Goal: Communication & Community: Answer question/provide support

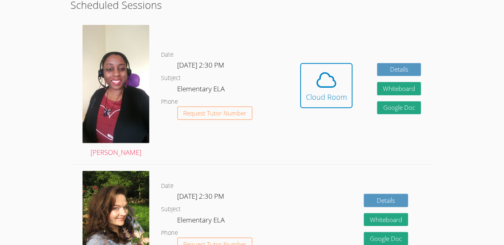
scroll to position [160, 0]
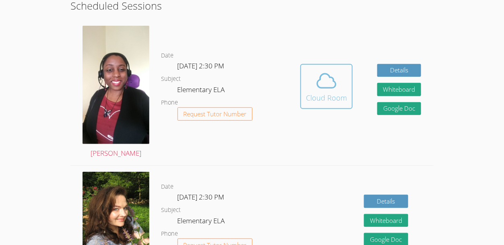
click at [334, 98] on div "Cloud Room" at bounding box center [326, 97] width 41 height 11
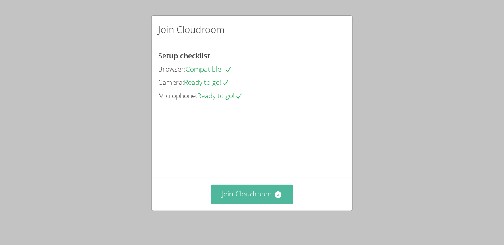
click at [264, 195] on button "Join Cloudroom" at bounding box center [252, 195] width 83 height 20
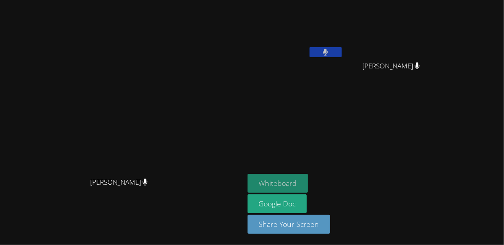
click at [308, 183] on button "Whiteboard" at bounding box center [278, 183] width 61 height 19
click at [308, 178] on button "Whiteboard" at bounding box center [278, 183] width 61 height 19
click at [308, 181] on button "Whiteboard" at bounding box center [278, 183] width 61 height 19
click at [308, 187] on button "Whiteboard" at bounding box center [278, 183] width 61 height 19
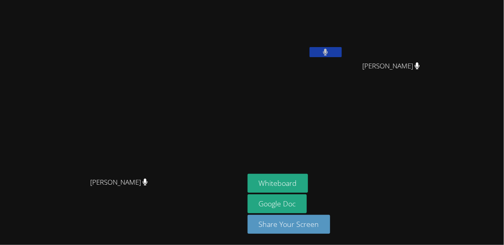
click at [319, 173] on aside "Nicolai Brown Han Nguyen Han Nguyen Whiteboard Google Doc Share Your Screen" at bounding box center [344, 122] width 201 height 245
click at [308, 186] on button "Whiteboard" at bounding box center [278, 183] width 61 height 19
click at [436, 16] on video at bounding box center [395, 30] width 96 height 54
click at [441, 16] on video at bounding box center [395, 30] width 96 height 54
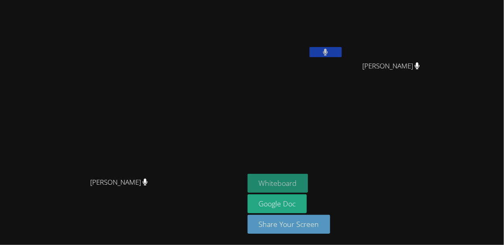
click at [308, 186] on button "Whiteboard" at bounding box center [278, 183] width 61 height 19
click at [442, 4] on video at bounding box center [395, 30] width 96 height 54
click at [442, 5] on video at bounding box center [395, 30] width 96 height 54
click at [308, 188] on button "Whiteboard" at bounding box center [278, 183] width 61 height 19
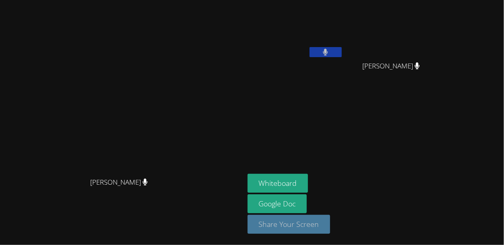
click at [330, 227] on button "Share Your Screen" at bounding box center [289, 224] width 83 height 19
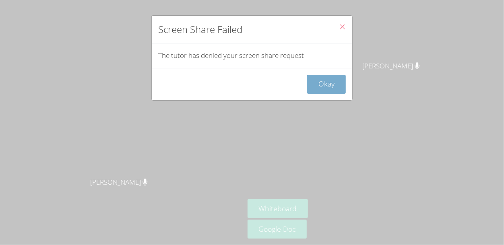
click at [333, 87] on button "Okay" at bounding box center [326, 84] width 39 height 19
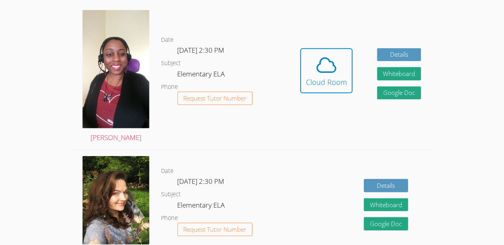
scroll to position [171, 0]
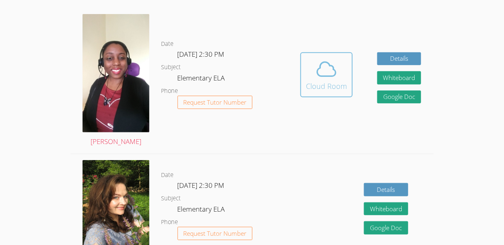
click at [340, 71] on span at bounding box center [326, 69] width 41 height 23
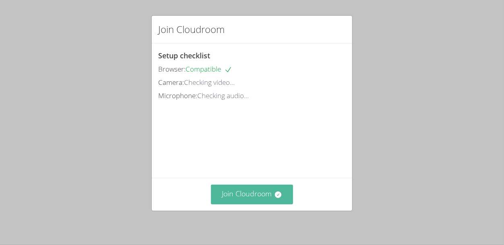
click at [283, 194] on button "Join Cloudroom" at bounding box center [252, 195] width 83 height 20
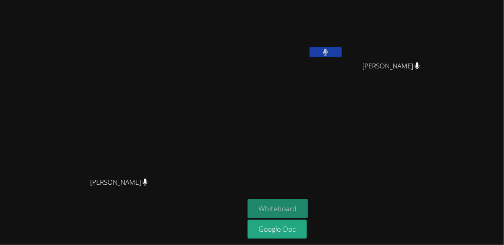
click at [308, 204] on button "Whiteboard" at bounding box center [278, 208] width 61 height 19
click at [308, 200] on button "Whiteboard" at bounding box center [278, 208] width 61 height 19
click at [308, 209] on button "Whiteboard" at bounding box center [278, 208] width 61 height 19
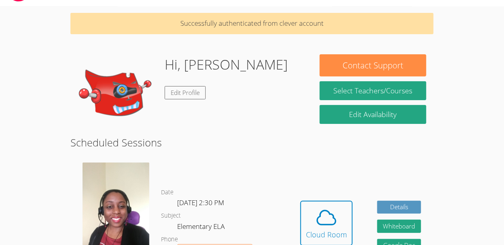
scroll to position [24, 0]
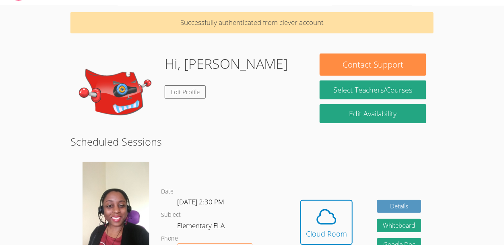
click at [207, 106] on div "Hi, [PERSON_NAME] Edit Profile" at bounding box center [226, 94] width 123 height 81
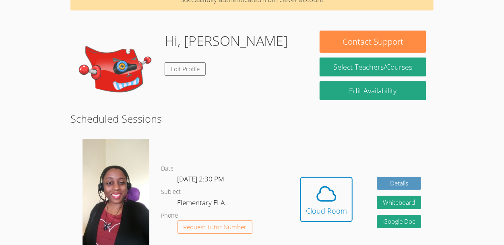
scroll to position [47, 0]
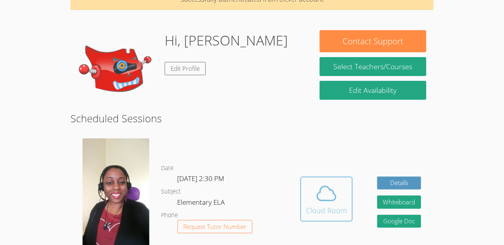
click at [327, 194] on icon at bounding box center [326, 193] width 23 height 23
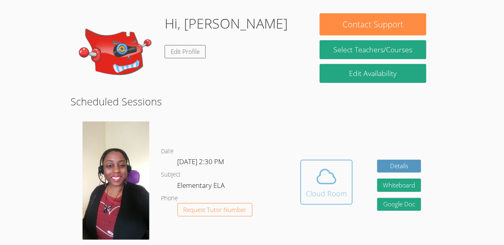
scroll to position [60, 0]
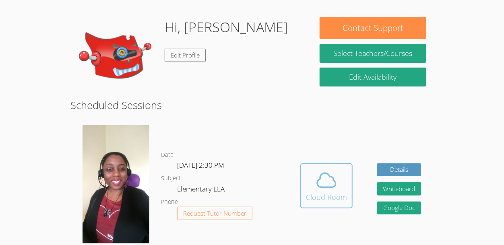
click at [333, 180] on icon at bounding box center [327, 180] width 19 height 14
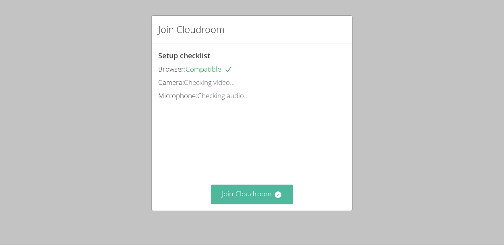
click at [274, 202] on button "Join Cloudroom" at bounding box center [252, 195] width 83 height 20
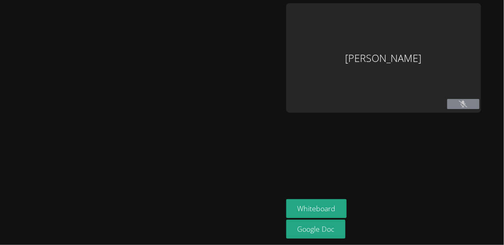
click at [270, 196] on div at bounding box center [141, 122] width 277 height 239
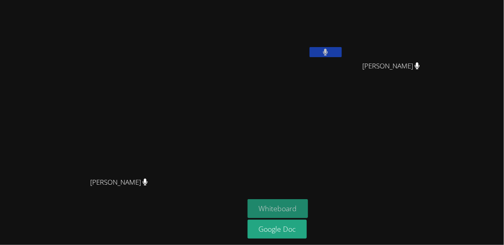
click at [308, 211] on button "Whiteboard" at bounding box center [278, 208] width 61 height 19
click at [308, 207] on button "Whiteboard" at bounding box center [278, 208] width 61 height 19
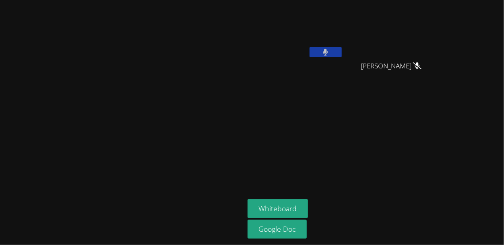
click at [127, 81] on video at bounding box center [122, 106] width 121 height 134
click at [164, 103] on video at bounding box center [122, 106] width 121 height 134
click at [64, 64] on video at bounding box center [122, 106] width 121 height 134
click at [65, 62] on video at bounding box center [122, 106] width 121 height 134
click at [62, 97] on video at bounding box center [122, 106] width 121 height 134
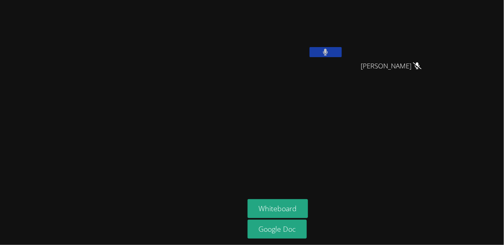
click at [63, 92] on video at bounding box center [122, 106] width 121 height 134
click at [71, 164] on video at bounding box center [122, 106] width 121 height 134
click at [64, 167] on video at bounding box center [122, 106] width 121 height 134
click at [62, 151] on video at bounding box center [122, 106] width 121 height 134
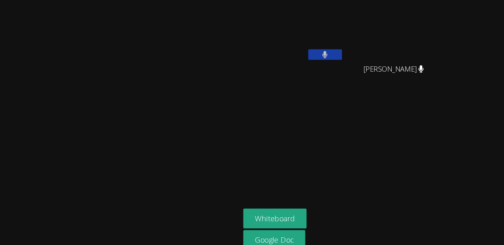
click at [151, 106] on video at bounding box center [122, 106] width 121 height 134
click at [113, 112] on video at bounding box center [122, 106] width 121 height 134
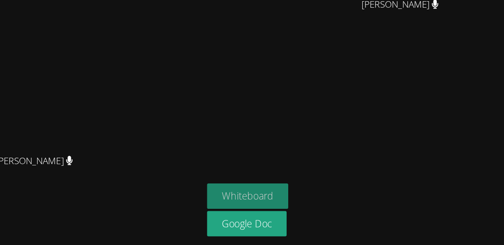
click at [308, 210] on button "Whiteboard" at bounding box center [278, 208] width 61 height 19
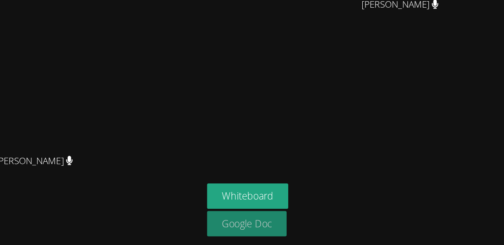
click at [299, 228] on link "Google Doc" at bounding box center [278, 229] width 60 height 19
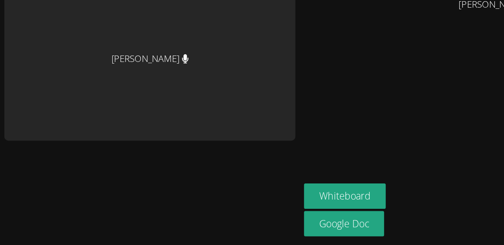
click at [60, 116] on div "KeAndrea Baldwin" at bounding box center [111, 106] width 217 height 122
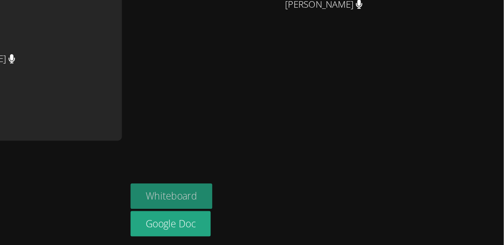
click at [250, 201] on button "Whiteboard" at bounding box center [256, 208] width 61 height 19
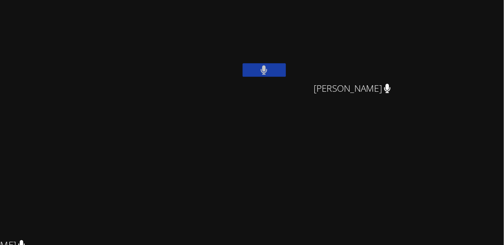
click at [442, 105] on aside "Nicolai Brown Han Nguyen Han Nguyen Whiteboard Google Doc" at bounding box center [344, 122] width 201 height 245
click at [442, 99] on aside "Nicolai Brown Han Nguyen Han Nguyen Whiteboard Google Doc" at bounding box center [344, 122] width 201 height 245
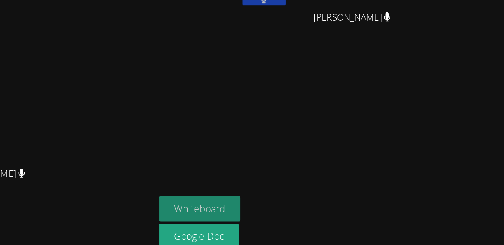
click at [308, 211] on button "Whiteboard" at bounding box center [278, 208] width 61 height 19
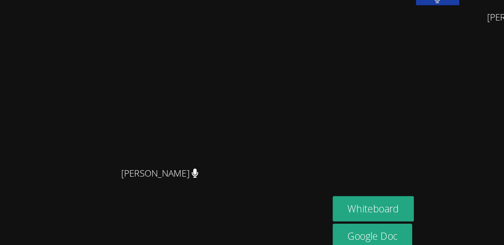
click at [182, 137] on video at bounding box center [122, 106] width 121 height 134
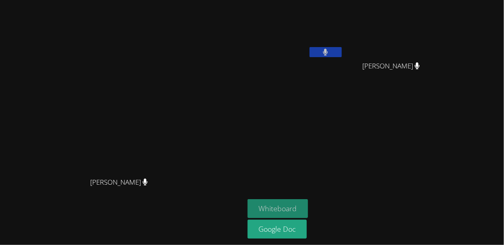
click at [308, 215] on button "Whiteboard" at bounding box center [278, 208] width 61 height 19
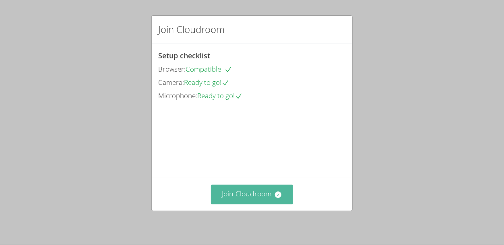
click at [272, 193] on button "Join Cloudroom" at bounding box center [252, 195] width 83 height 20
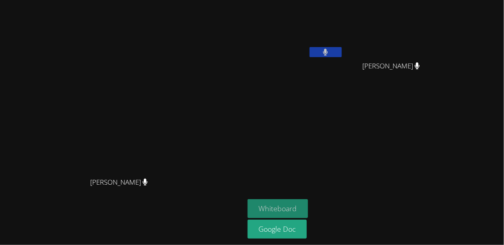
click at [308, 204] on button "Whiteboard" at bounding box center [278, 208] width 61 height 19
click at [442, 18] on video at bounding box center [395, 30] width 96 height 54
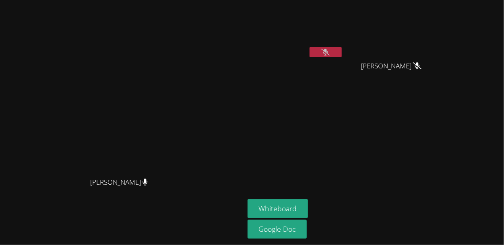
click at [62, 82] on video at bounding box center [122, 106] width 121 height 134
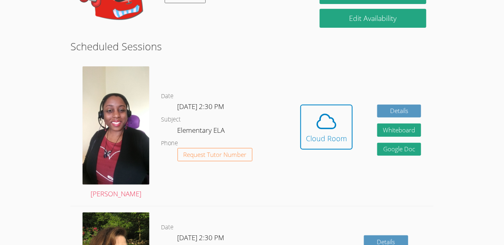
scroll to position [130, 0]
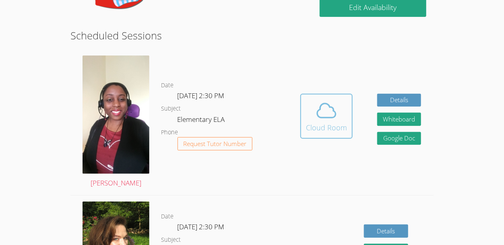
click at [335, 114] on icon at bounding box center [327, 110] width 19 height 14
click at [325, 113] on icon at bounding box center [326, 110] width 23 height 23
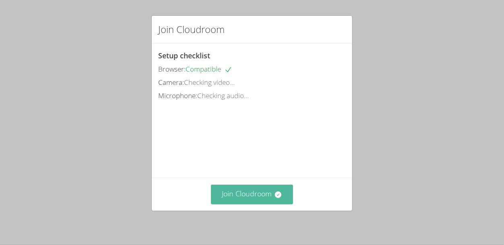
click at [268, 199] on button "Join Cloudroom" at bounding box center [252, 195] width 83 height 20
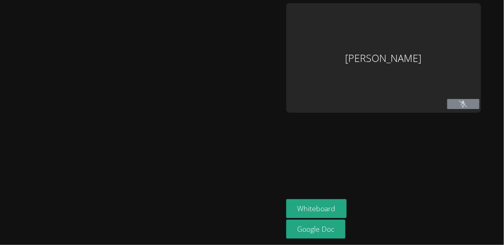
click at [2, 166] on main at bounding box center [141, 122] width 283 height 245
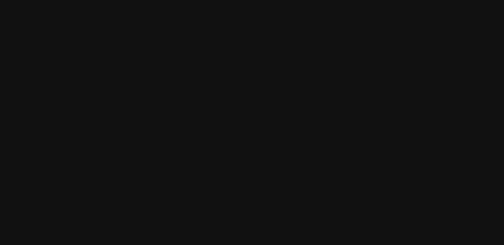
click at [91, 107] on video at bounding box center [122, 106] width 121 height 134
drag, startPoint x: 91, startPoint y: 107, endPoint x: 101, endPoint y: 107, distance: 9.7
click at [101, 107] on video at bounding box center [122, 106] width 121 height 134
click at [182, 134] on video at bounding box center [122, 106] width 121 height 134
click at [111, 138] on video at bounding box center [122, 106] width 121 height 134
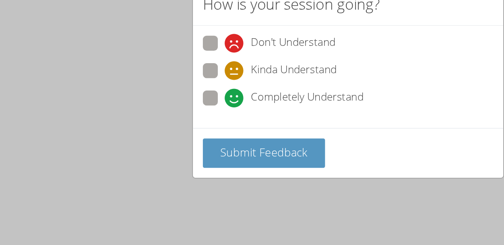
click at [172, 96] on span at bounding box center [172, 96] width 0 height 0
click at [172, 89] on input "Completely Understand" at bounding box center [175, 88] width 7 height 7
radio input "true"
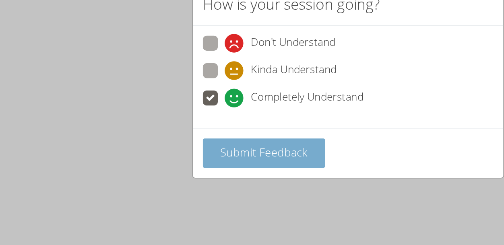
click at [186, 134] on button "Submit Feedback" at bounding box center [197, 125] width 79 height 19
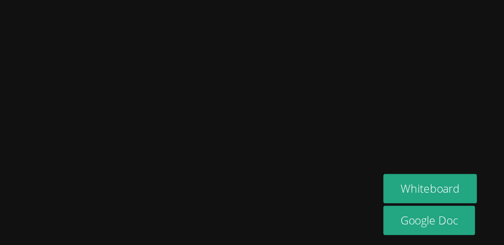
click at [244, 222] on main "KeAndrea Baldwin" at bounding box center [122, 122] width 244 height 245
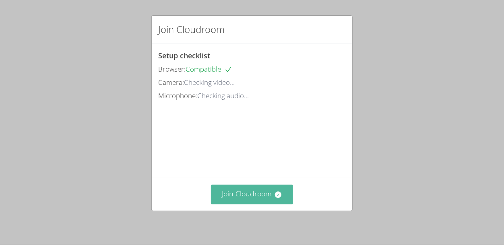
click at [268, 195] on button "Join Cloudroom" at bounding box center [252, 195] width 83 height 20
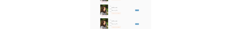
scroll to position [1213, 0]
